Goal: Ask a question

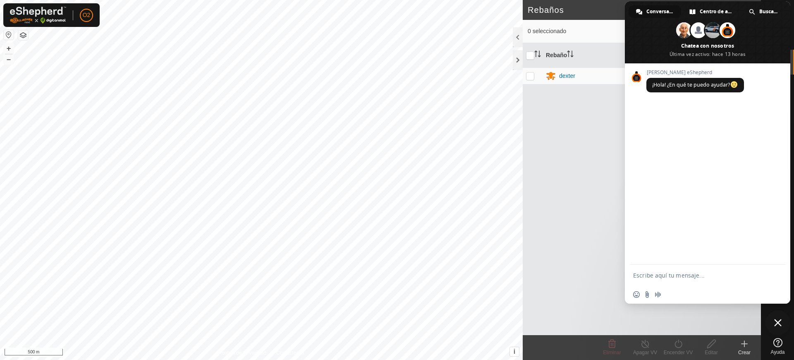
click at [675, 277] on textarea "Escribe aquí tu mensaje..." at bounding box center [698, 274] width 131 height 7
click at [598, 248] on div "Rebaño Cabezas VV [PERSON_NAME] 8 [DATE] 232317-VP001" at bounding box center [642, 189] width 238 height 292
click at [776, 320] on span "Cerrar el chat" at bounding box center [778, 322] width 7 height 7
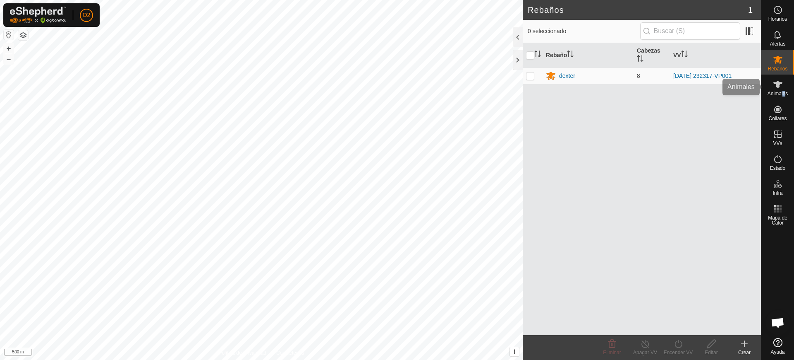
click at [785, 92] on span "Animales" at bounding box center [778, 93] width 20 height 5
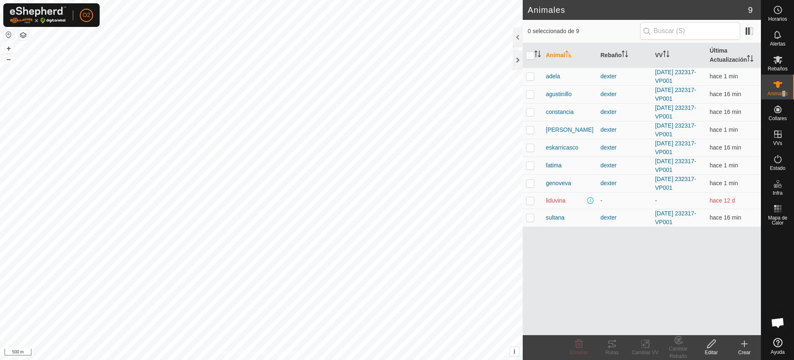
click at [780, 320] on span "Chat abierto" at bounding box center [778, 323] width 14 height 12
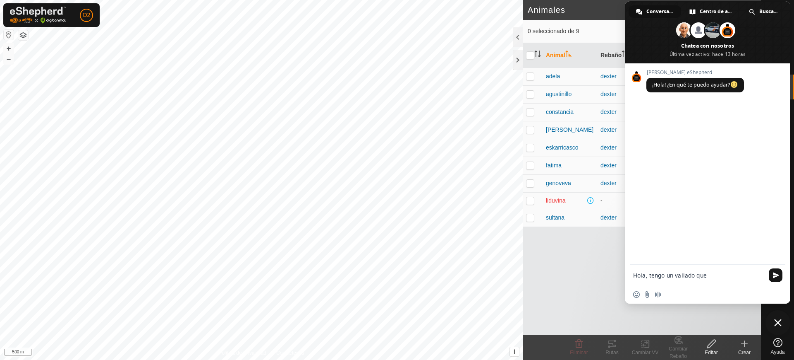
drag, startPoint x: 715, startPoint y: 278, endPoint x: 676, endPoint y: 274, distance: 39.6
click at [676, 274] on textarea "Hola, tengo un vallado que" at bounding box center [698, 274] width 131 height 7
type textarea "Hola, tengo un equipo que no conecta hace 12 días que puedo hacer?"
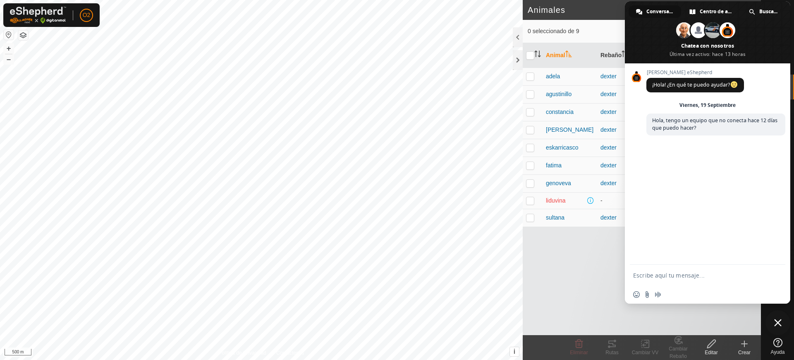
click at [612, 274] on div "Animal Rebaño VV Última Actualización [PERSON_NAME] [DATE] 232317-VP001 hace 1 …" at bounding box center [642, 189] width 238 height 292
click at [778, 322] on span "Cerrar el chat" at bounding box center [778, 322] width 7 height 7
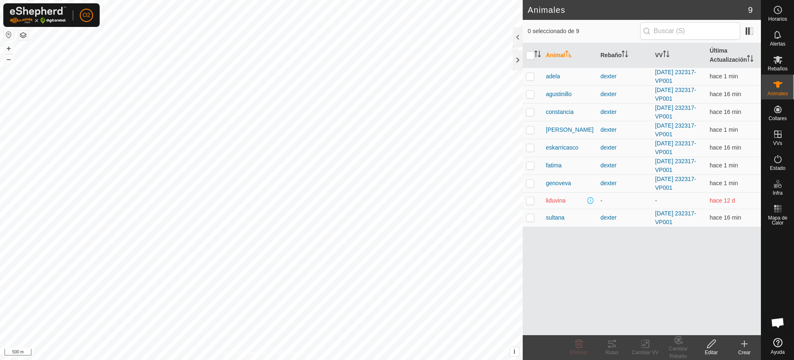
click at [778, 322] on span "Chat abierto" at bounding box center [778, 323] width 14 height 12
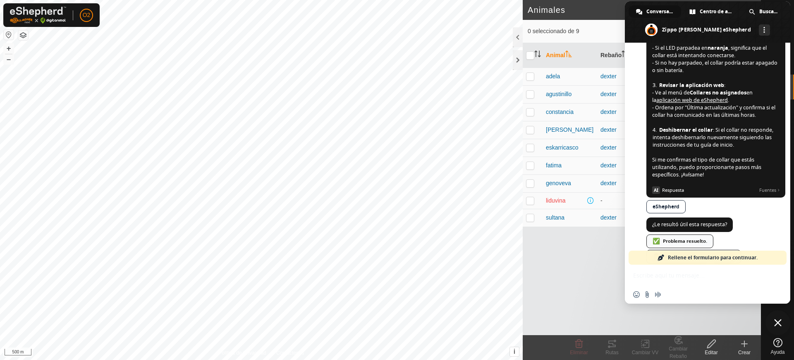
scroll to position [254, 0]
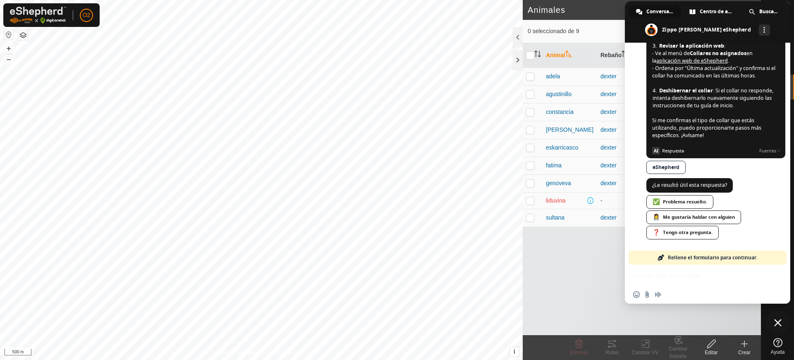
click at [717, 313] on div "Animal Rebaño VV Última Actualización [PERSON_NAME] [DATE] 232317-VP001 hace 2 …" at bounding box center [642, 189] width 238 height 292
click at [713, 10] on span "Centro de ayuda" at bounding box center [716, 11] width 33 height 12
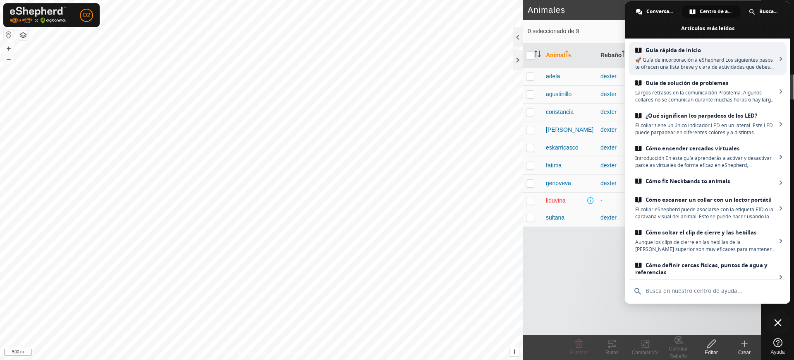
click at [694, 10] on span at bounding box center [693, 12] width 6 height 6
click at [658, 15] on span "Conversación" at bounding box center [660, 11] width 26 height 12
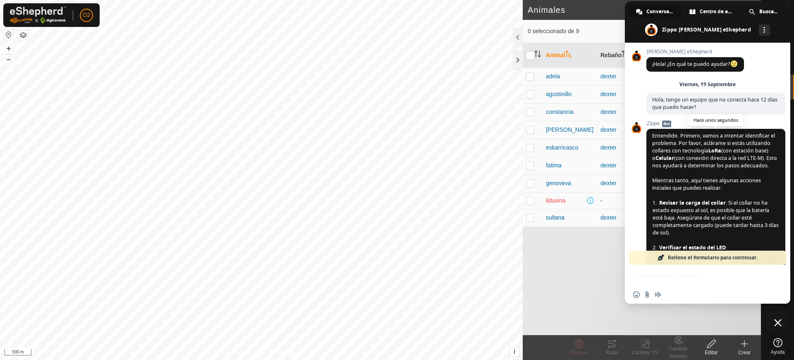
scroll to position [207, 0]
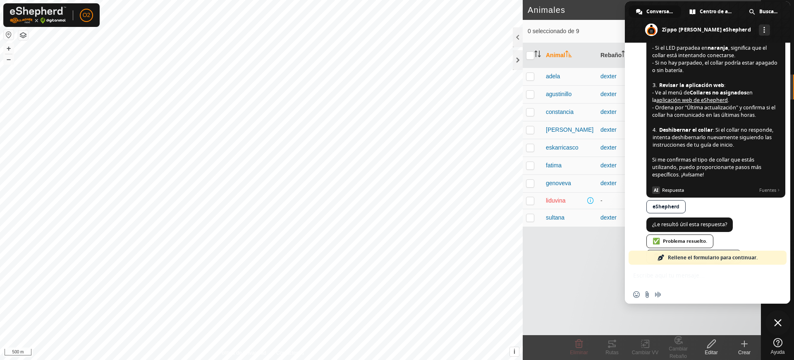
drag, startPoint x: 691, startPoint y: 188, endPoint x: 707, endPoint y: 157, distance: 35.3
click at [681, 144] on span "Entendido. Primero, vamos a intentar identificar el problema. Por favor, aclára…" at bounding box center [716, 60] width 127 height 268
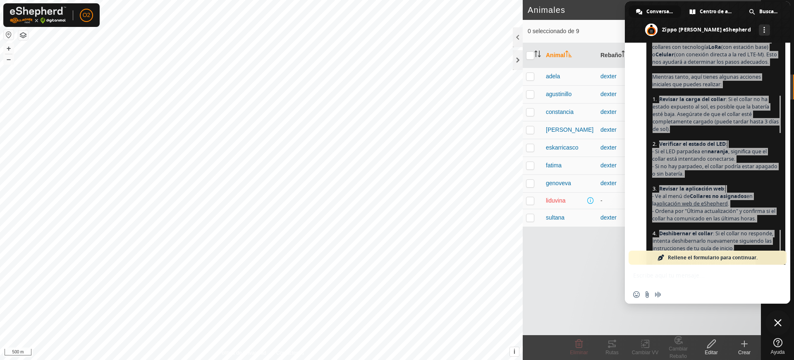
scroll to position [52, 0]
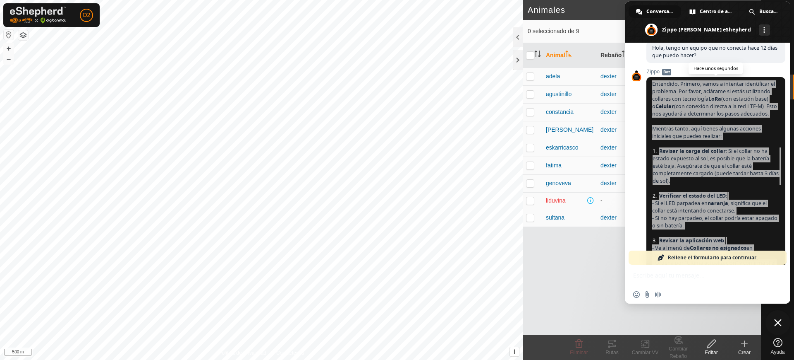
drag, startPoint x: 685, startPoint y: 180, endPoint x: 648, endPoint y: 86, distance: 100.9
click at [648, 86] on span "Entendido. Primero, vamos a intentar identificar el problema. Por favor, aclára…" at bounding box center [716, 215] width 139 height 276
copy span "Loremipsu. Dolorsi, ametc a elitsedd eiusmodtemp in utlabore. Etd magna, aliqua…"
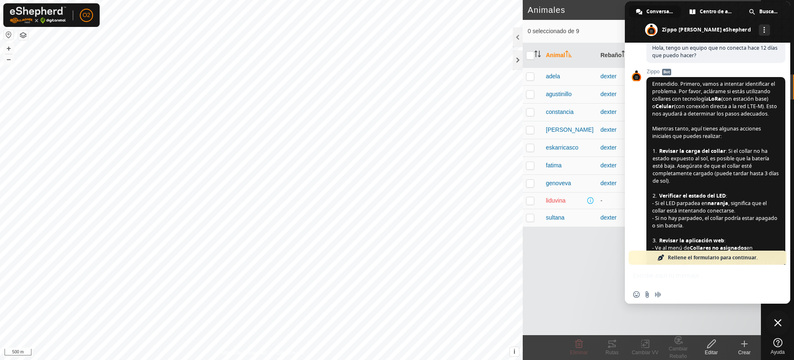
drag, startPoint x: 529, startPoint y: 300, endPoint x: 561, endPoint y: 295, distance: 31.9
click at [529, 300] on div "Animal Rebaño VV Última Actualización [PERSON_NAME] [DATE] 232317-VP001 hace 2 …" at bounding box center [642, 189] width 238 height 292
click at [773, 318] on span "Cerrar el chat" at bounding box center [778, 322] width 25 height 25
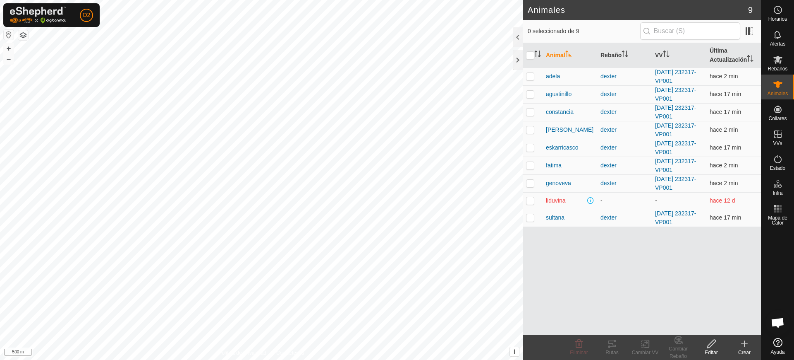
click at [780, 324] on span "Chat abierto" at bounding box center [778, 323] width 14 height 12
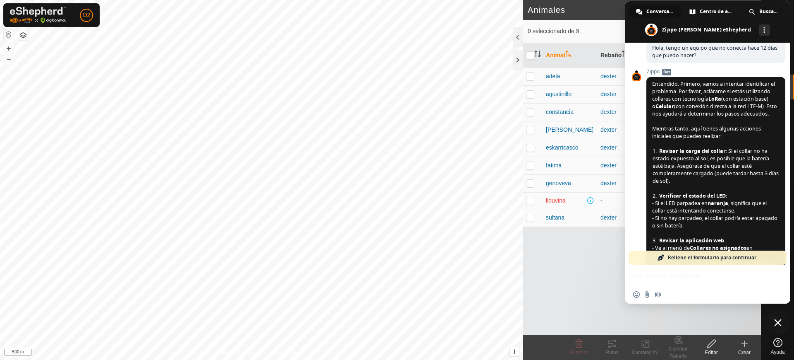
scroll to position [254, 0]
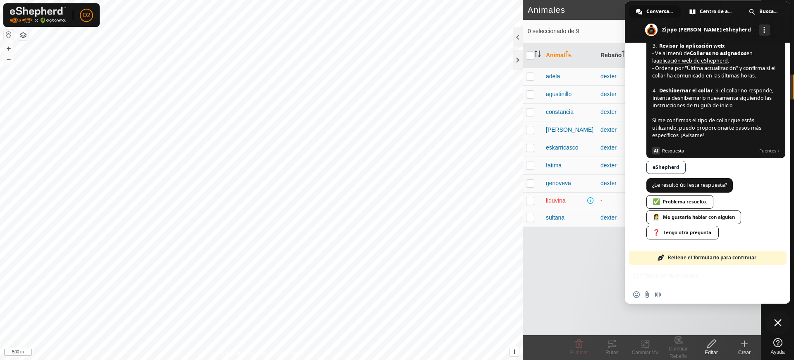
click at [780, 324] on span "Cerrar el chat" at bounding box center [778, 322] width 7 height 7
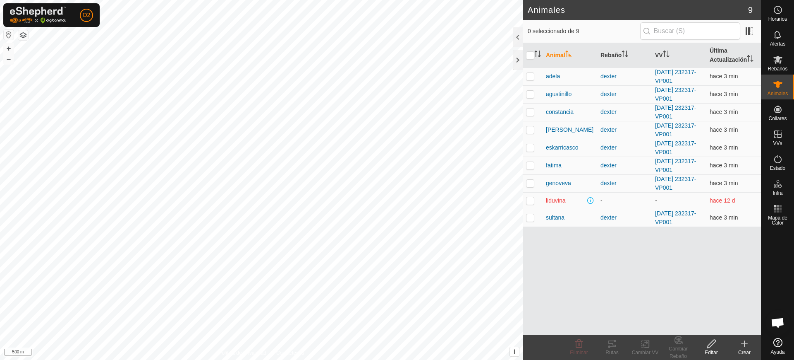
scroll to position [254, 0]
click at [778, 317] on span "Chat abierto" at bounding box center [778, 323] width 14 height 12
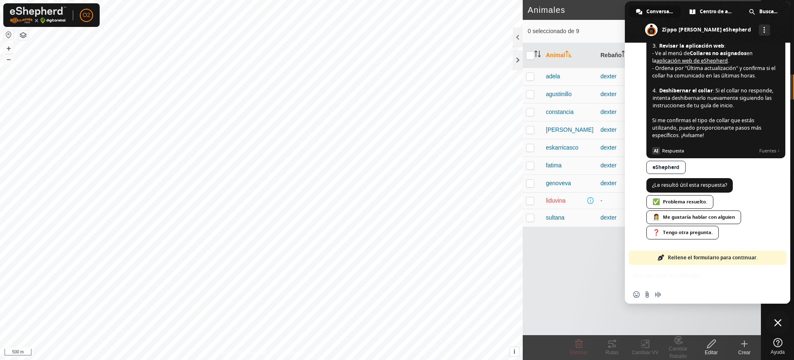
click at [782, 321] on span "Cerrar el chat" at bounding box center [778, 322] width 25 height 25
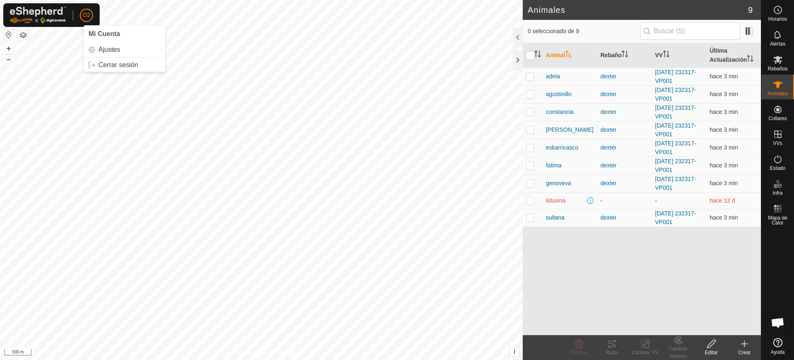
click at [89, 17] on span "O2" at bounding box center [87, 15] width 8 height 9
click at [112, 64] on link "Cerrar sesión" at bounding box center [125, 64] width 82 height 13
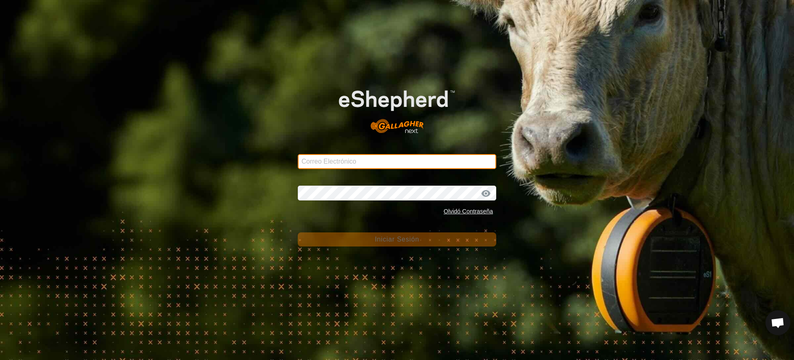
type input "[PERSON_NAME][EMAIL_ADDRESS][DOMAIN_NAME]"
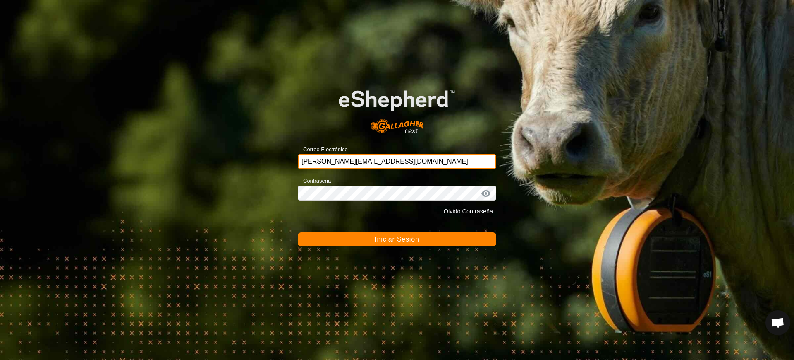
click at [422, 164] on input "[PERSON_NAME][EMAIL_ADDRESS][DOMAIN_NAME]" at bounding box center [397, 161] width 199 height 15
drag, startPoint x: 416, startPoint y: 163, endPoint x: 240, endPoint y: 136, distance: 178.0
click at [240, 136] on div "Correo Electrónico olegario-arranz@correoganadero.es Contraseña Olvidó Contrase…" at bounding box center [397, 180] width 794 height 360
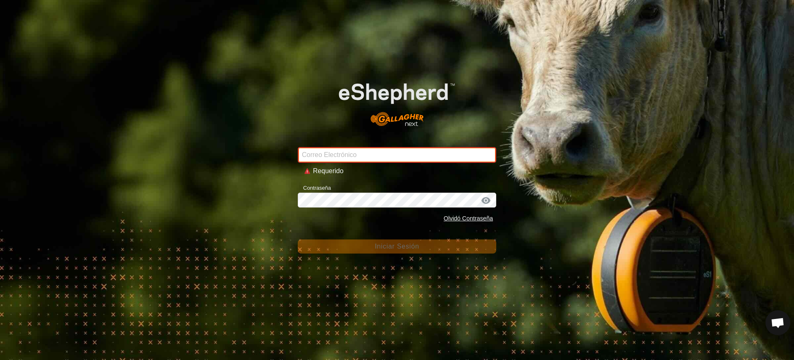
type input "ccallejero@digitanimal.com"
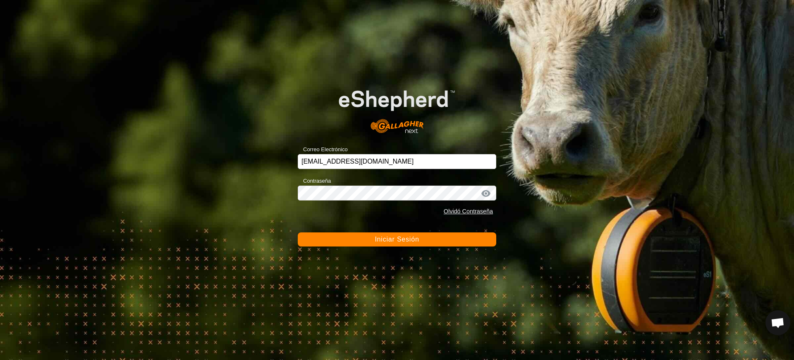
click at [439, 237] on button "Iniciar Sesión" at bounding box center [397, 239] width 199 height 14
